Goal: Task Accomplishment & Management: Manage account settings

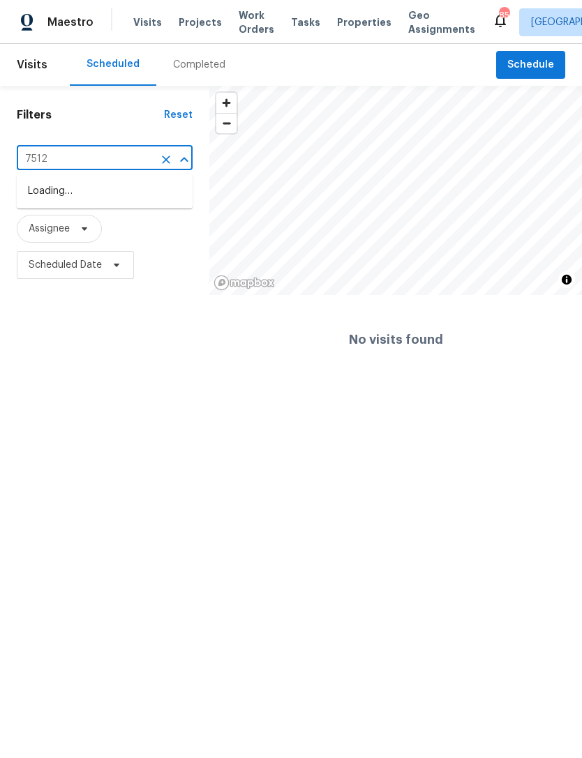
type input "7512"
click at [136, 190] on li "[STREET_ADDRESS]" at bounding box center [105, 191] width 176 height 23
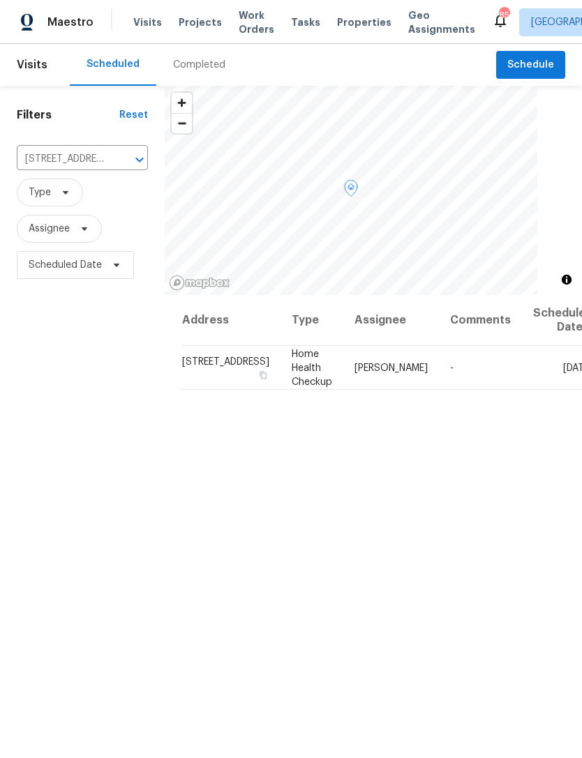
click at [0, 0] on icon at bounding box center [0, 0] width 0 height 0
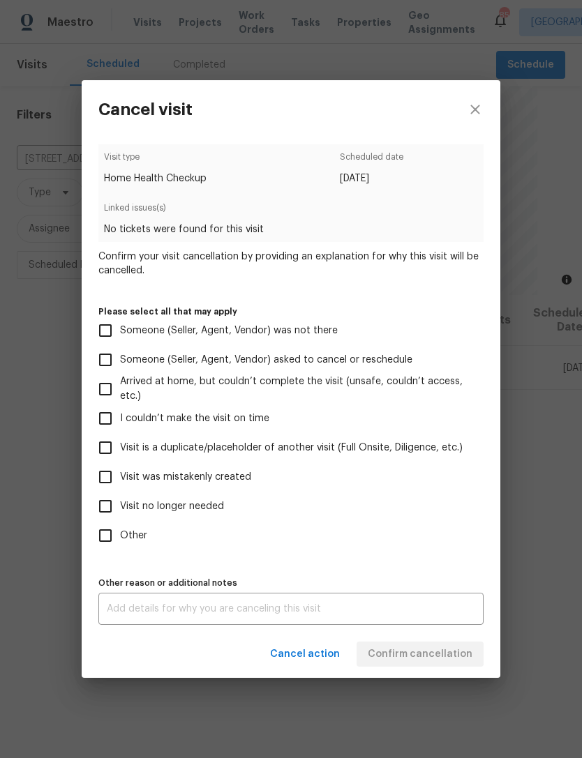
click at [112, 515] on input "Visit no longer needed" at bounding box center [105, 506] width 29 height 29
checkbox input "true"
click at [239, 610] on textarea at bounding box center [291, 609] width 368 height 10
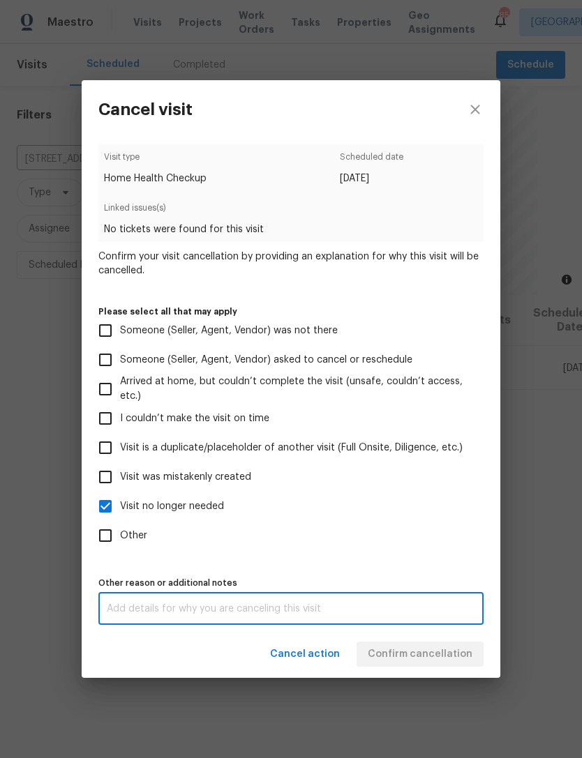
scroll to position [45, 0]
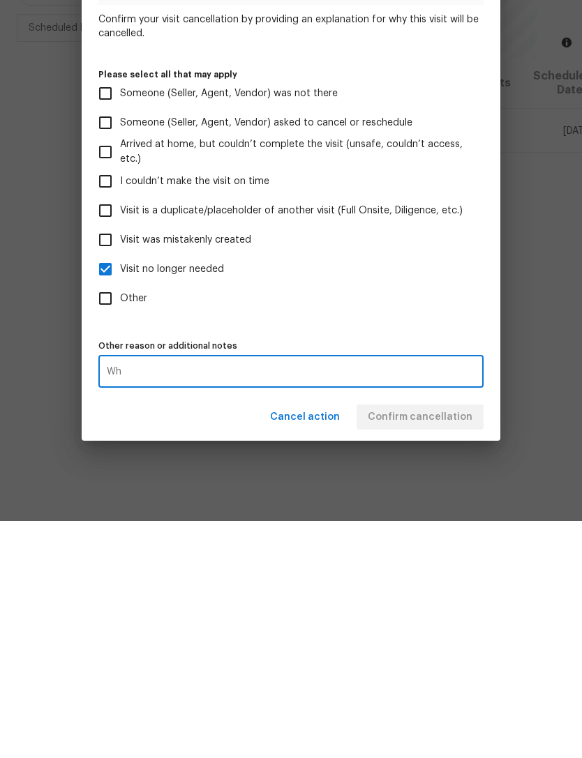
type textarea "W"
click at [412, 604] on textarea "Home sold" at bounding box center [291, 609] width 368 height 10
type textarea "Home sold"
click at [271, 329] on div "Visit type Home Health Checkup Scheduled date [DATE] Linked issues(s) No ticket…" at bounding box center [290, 384] width 385 height 481
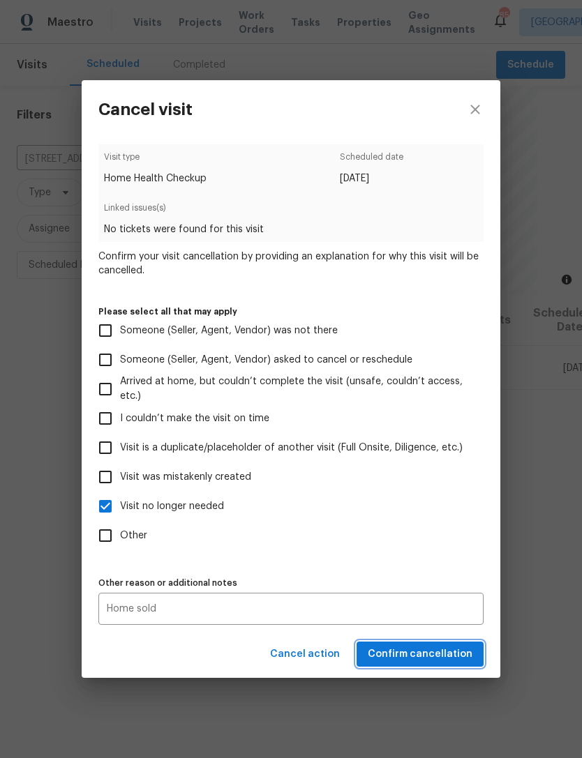
click at [437, 647] on button "Confirm cancellation" at bounding box center [419, 655] width 127 height 26
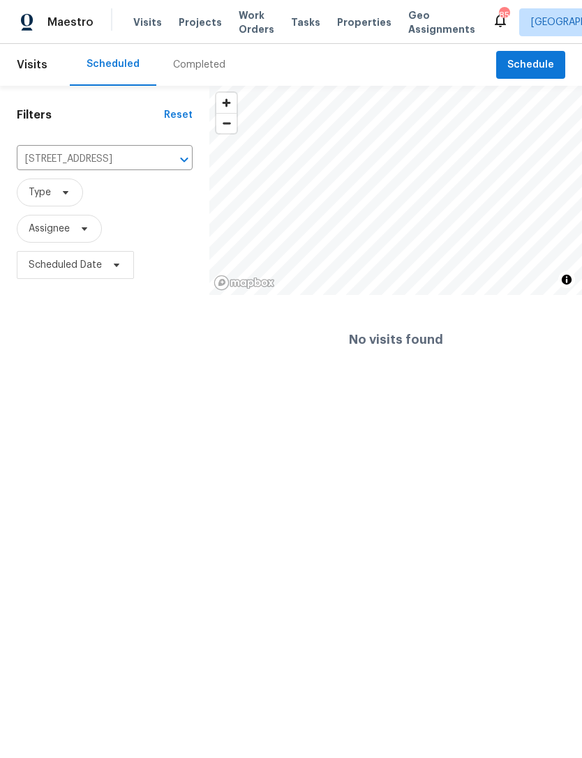
click at [112, 163] on input "[STREET_ADDRESS]" at bounding box center [85, 160] width 137 height 22
type input "4452"
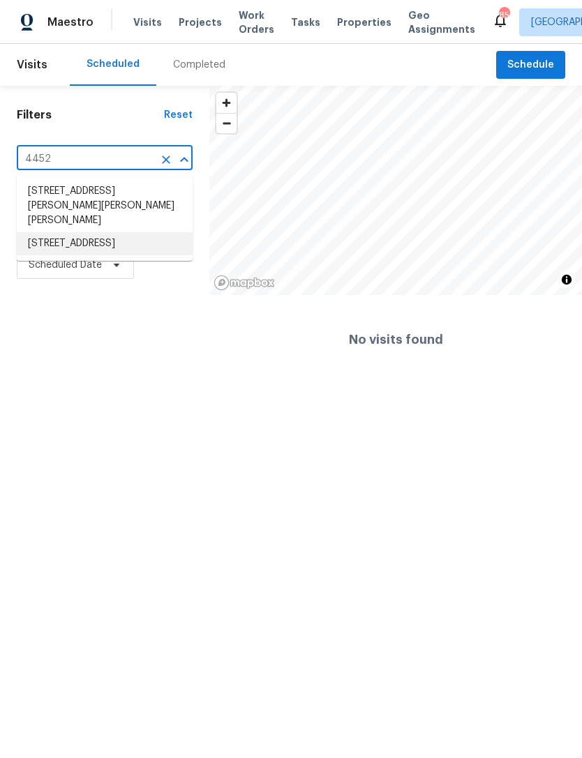
click at [138, 233] on li "[STREET_ADDRESS]" at bounding box center [105, 243] width 176 height 23
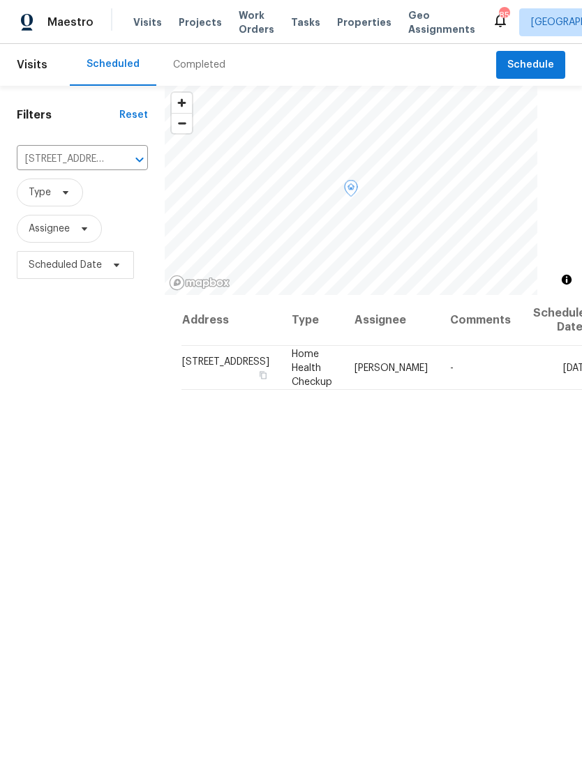
click at [0, 0] on span at bounding box center [0, 0] width 0 height 0
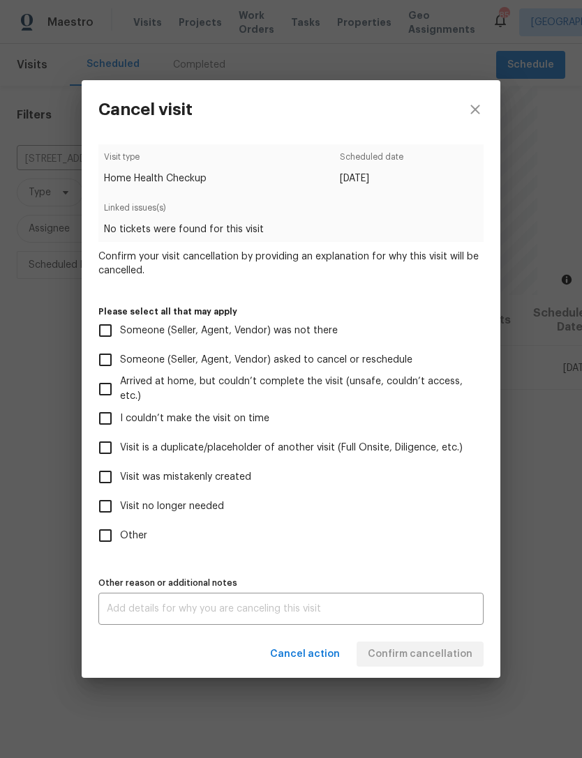
click at [114, 509] on input "Visit no longer needed" at bounding box center [105, 506] width 29 height 29
checkbox input "true"
click at [246, 614] on textarea at bounding box center [291, 609] width 368 height 10
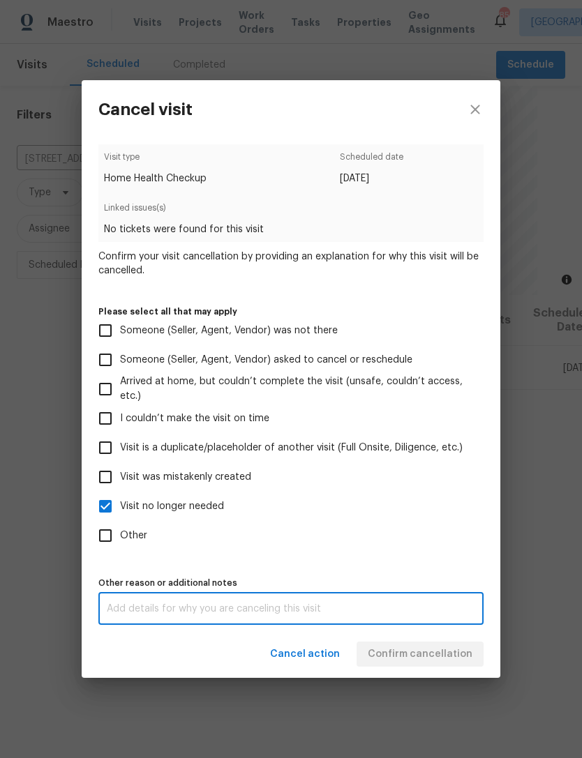
scroll to position [45, 0]
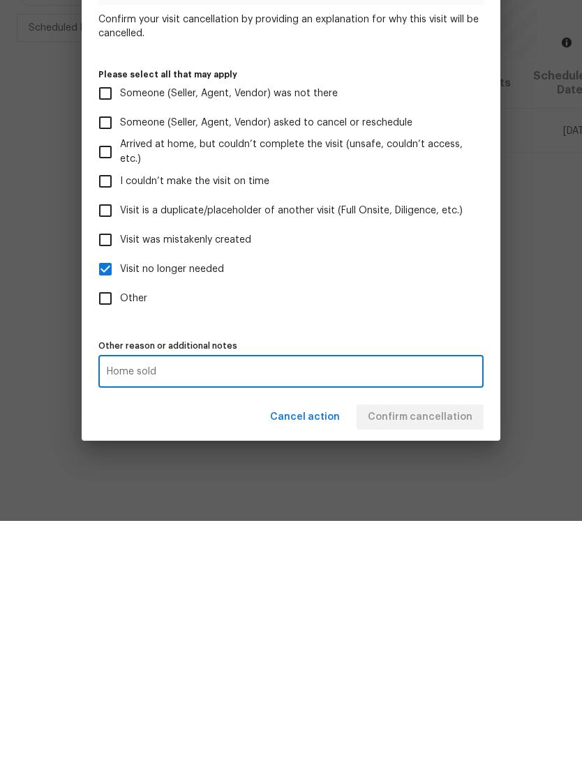
click at [386, 604] on textarea "Home sold" at bounding box center [291, 609] width 368 height 10
type textarea "Home sold"
click at [439, 330] on div "Visit type Home Health Checkup Scheduled date [DATE] Linked issues(s) No ticket…" at bounding box center [290, 384] width 385 height 481
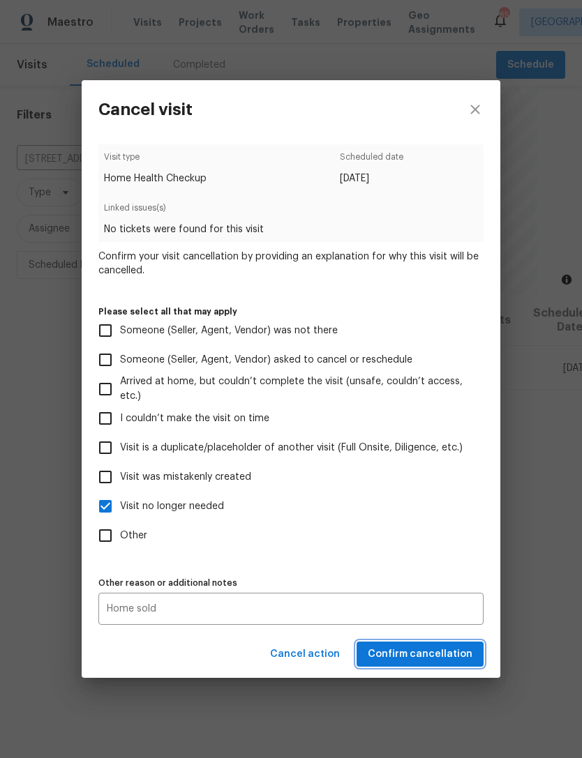
click at [441, 652] on span "Confirm cancellation" at bounding box center [420, 654] width 105 height 17
